Goal: Information Seeking & Learning: Learn about a topic

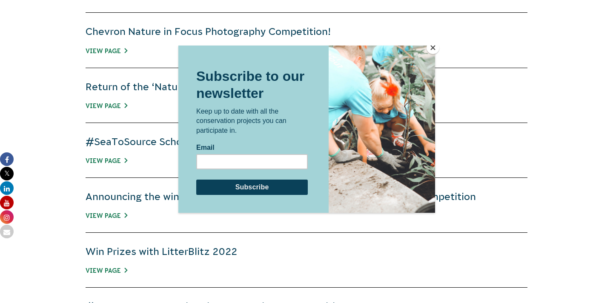
scroll to position [475, 0]
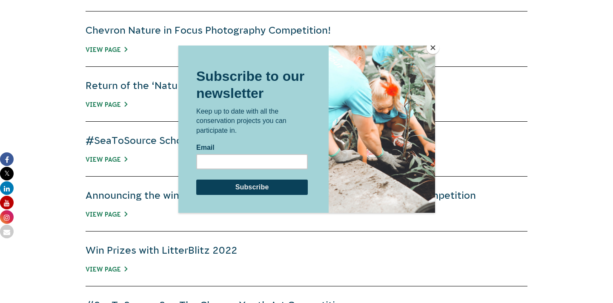
click at [432, 46] on button "Close" at bounding box center [433, 47] width 13 height 13
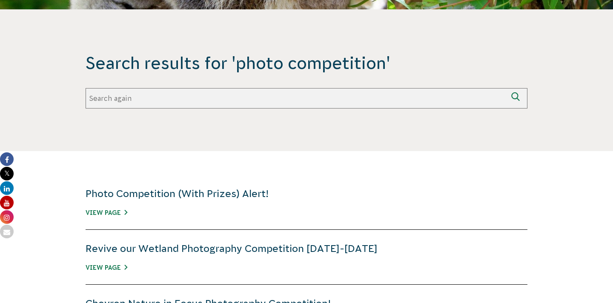
scroll to position [205, 0]
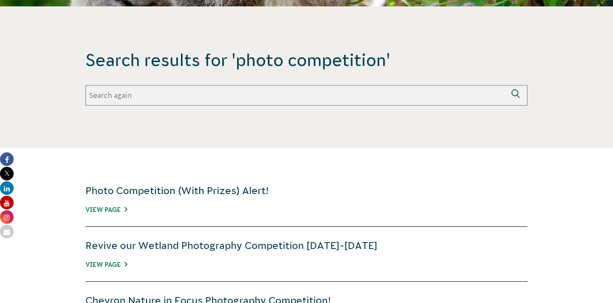
click at [216, 189] on link "Photo Competition (With Prizes) Alert!" at bounding box center [177, 190] width 183 height 11
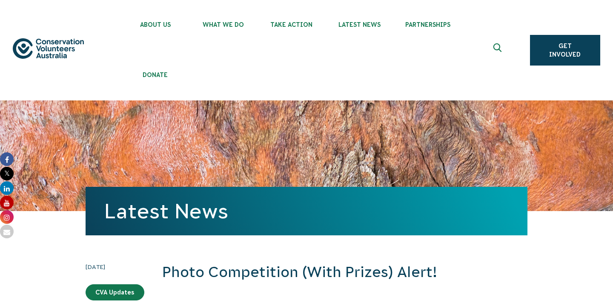
click at [190, 88] on ul "About Us Our Priorities Reconciliation Impact Our Board Our People Careers CVA …" at bounding box center [314, 50] width 387 height 100
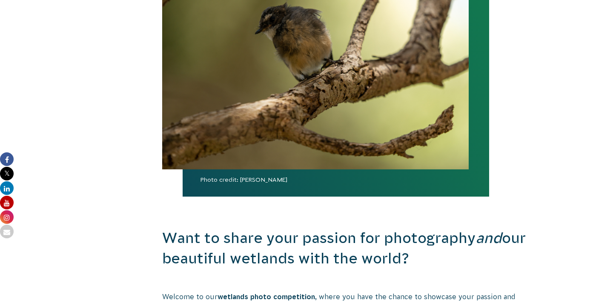
scroll to position [341, 0]
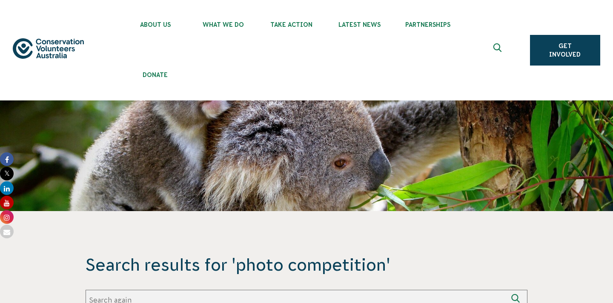
scroll to position [205, 0]
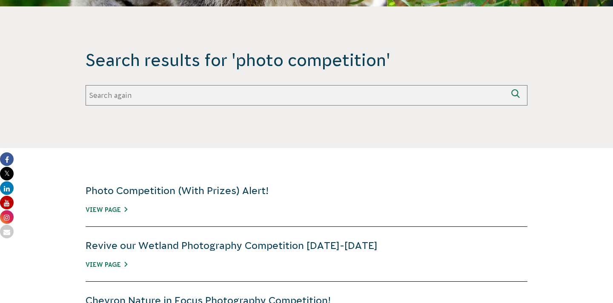
click at [243, 94] on input "Search again" at bounding box center [296, 95] width 421 height 20
type input "2025 photo competition"
click at [507, 85] on button "Search again" at bounding box center [517, 95] width 20 height 20
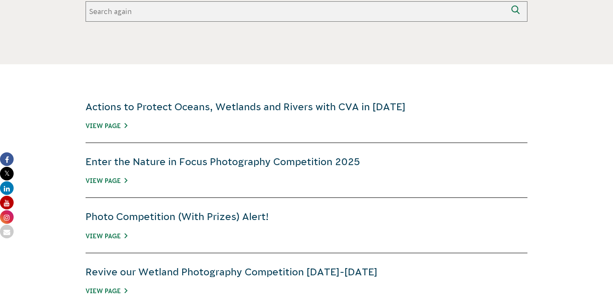
scroll to position [289, 0]
click at [105, 180] on link "View Page" at bounding box center [107, 180] width 42 height 7
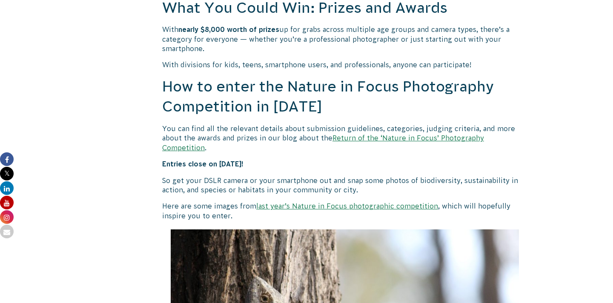
scroll to position [805, 0]
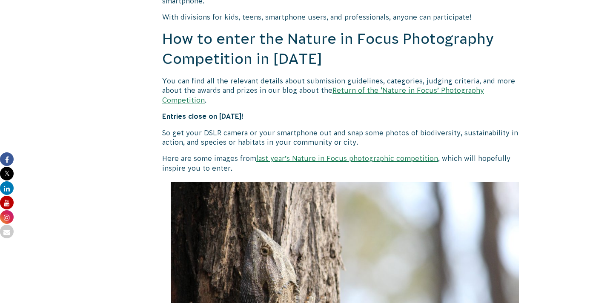
click at [393, 90] on link "Return of the ‘Nature in Focus’ Photography Competition" at bounding box center [323, 94] width 322 height 17
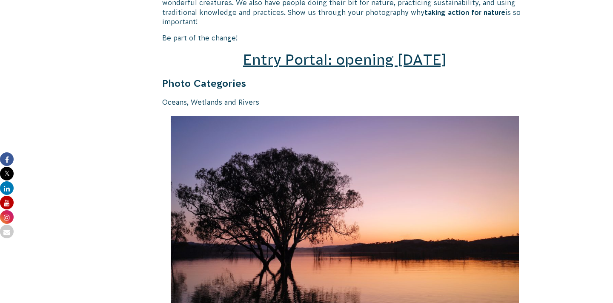
scroll to position [1309, 0]
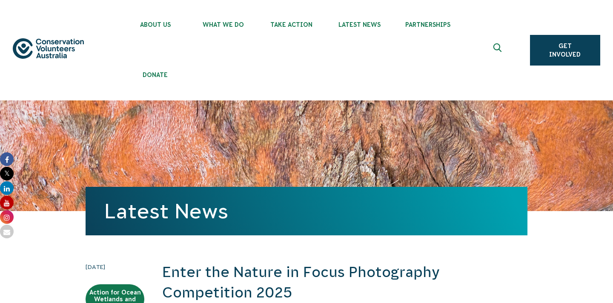
scroll to position [805, 0]
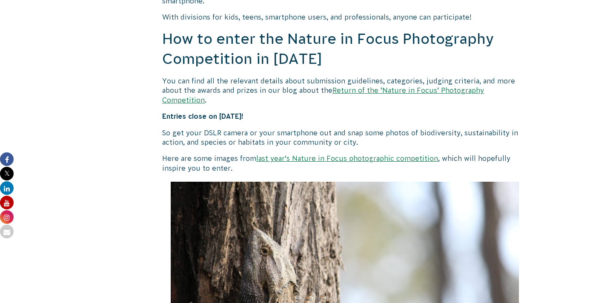
click at [324, 155] on link "last year’s Nature in Focus photographic competition" at bounding box center [347, 159] width 182 height 8
click at [421, 89] on link "Return of the ‘Nature in Focus’ Photography Competition" at bounding box center [323, 94] width 322 height 17
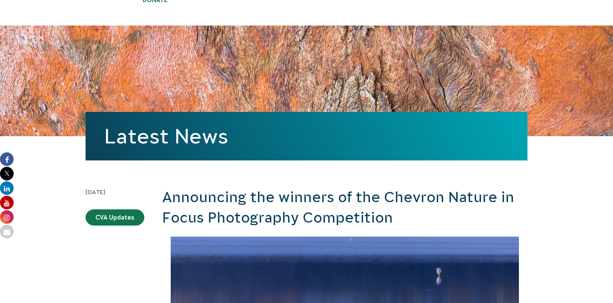
scroll to position [92, 0]
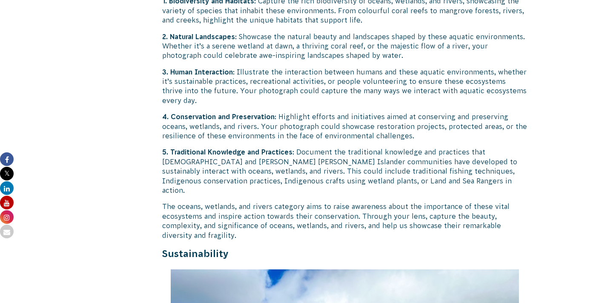
scroll to position [1757, 0]
